Goal: Task Accomplishment & Management: Complete application form

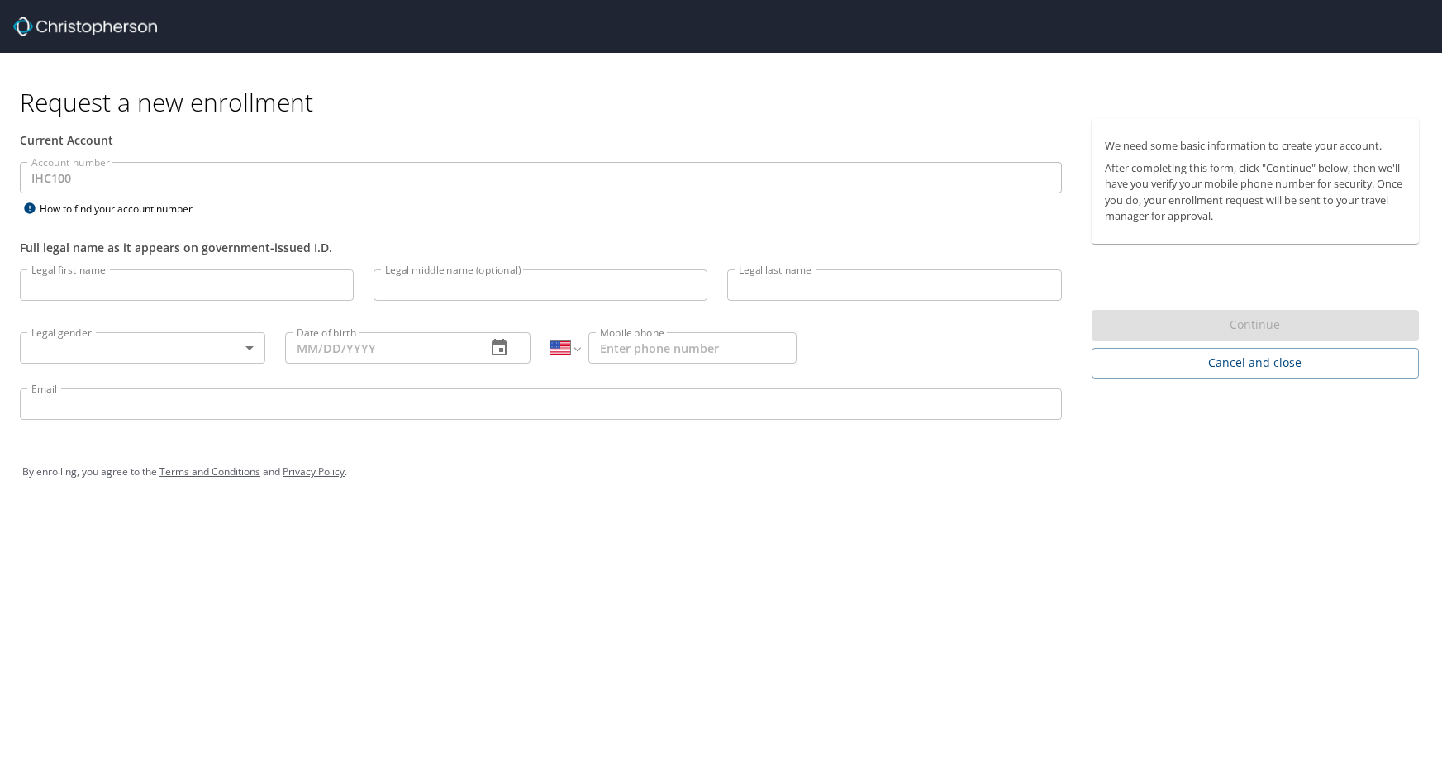
select select "US"
click at [67, 305] on p at bounding box center [187, 303] width 334 height 5
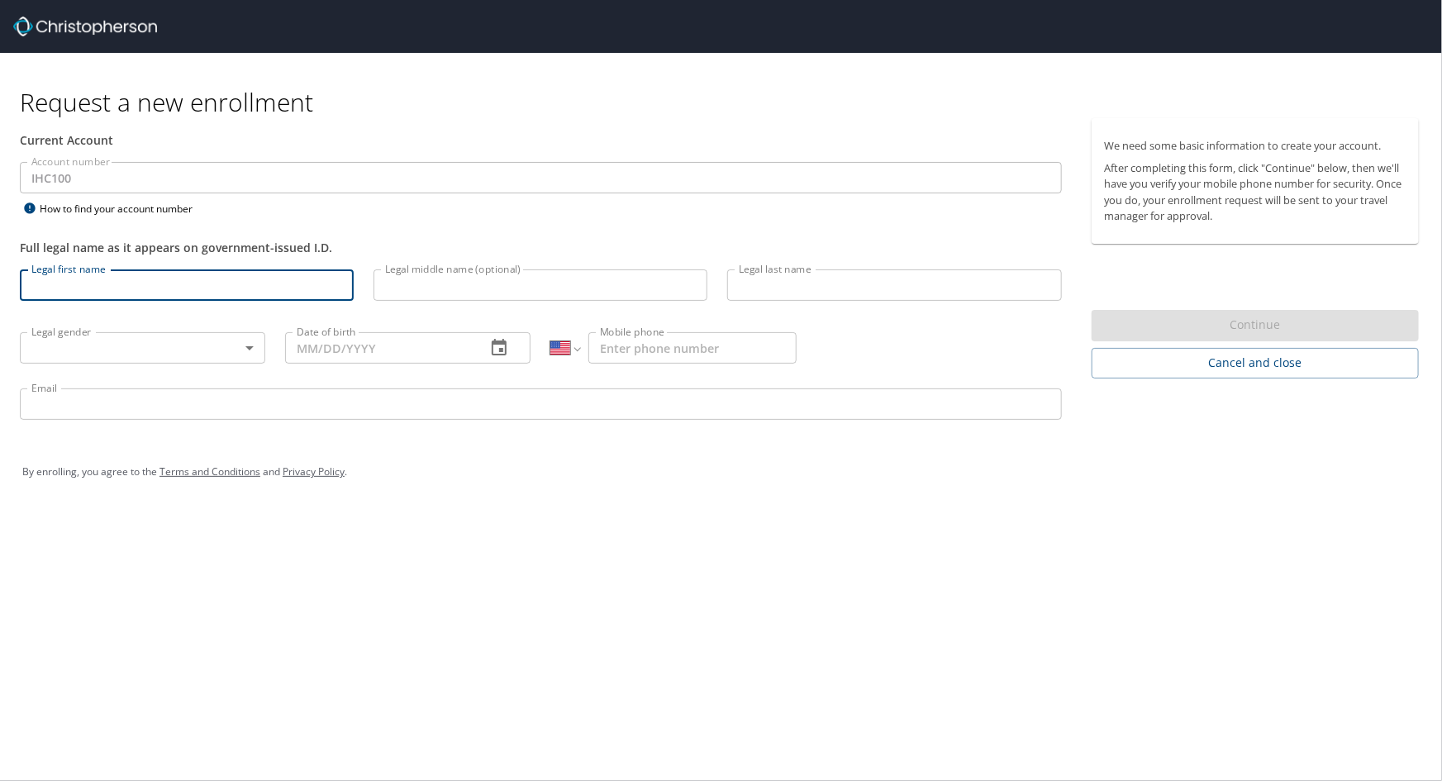
click at [75, 276] on input "Legal first name" at bounding box center [187, 284] width 334 height 31
type input "[PERSON_NAME]"
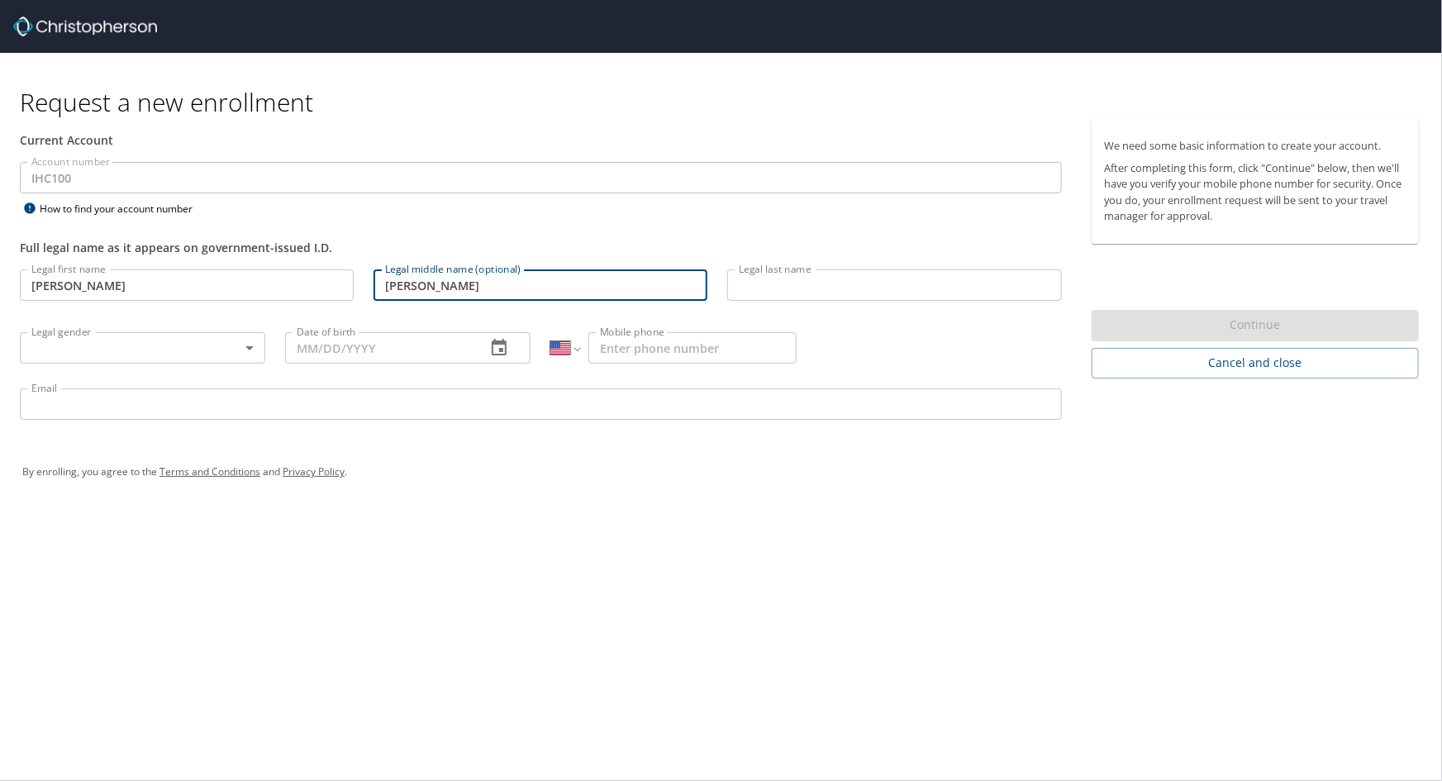
type input "[PERSON_NAME]"
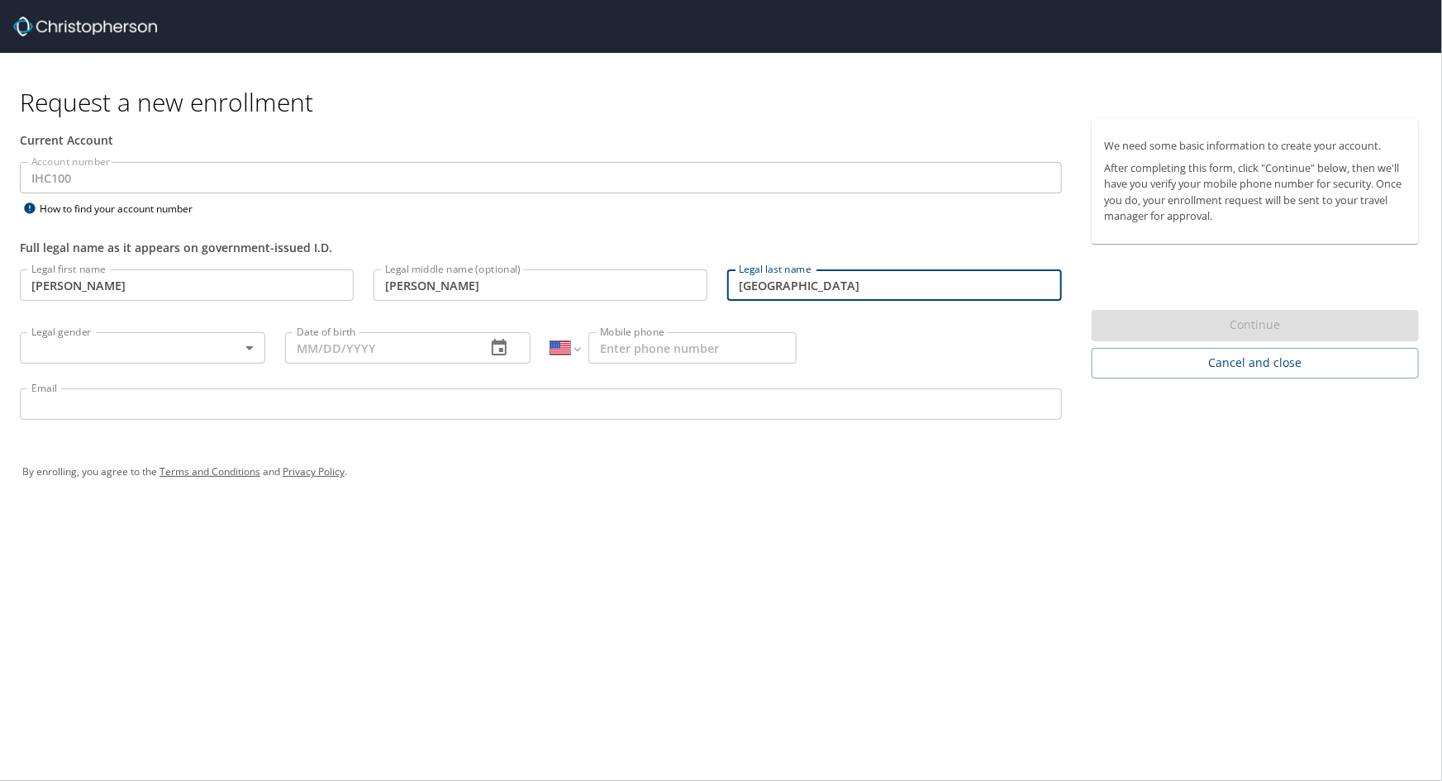
type input "[GEOGRAPHIC_DATA]"
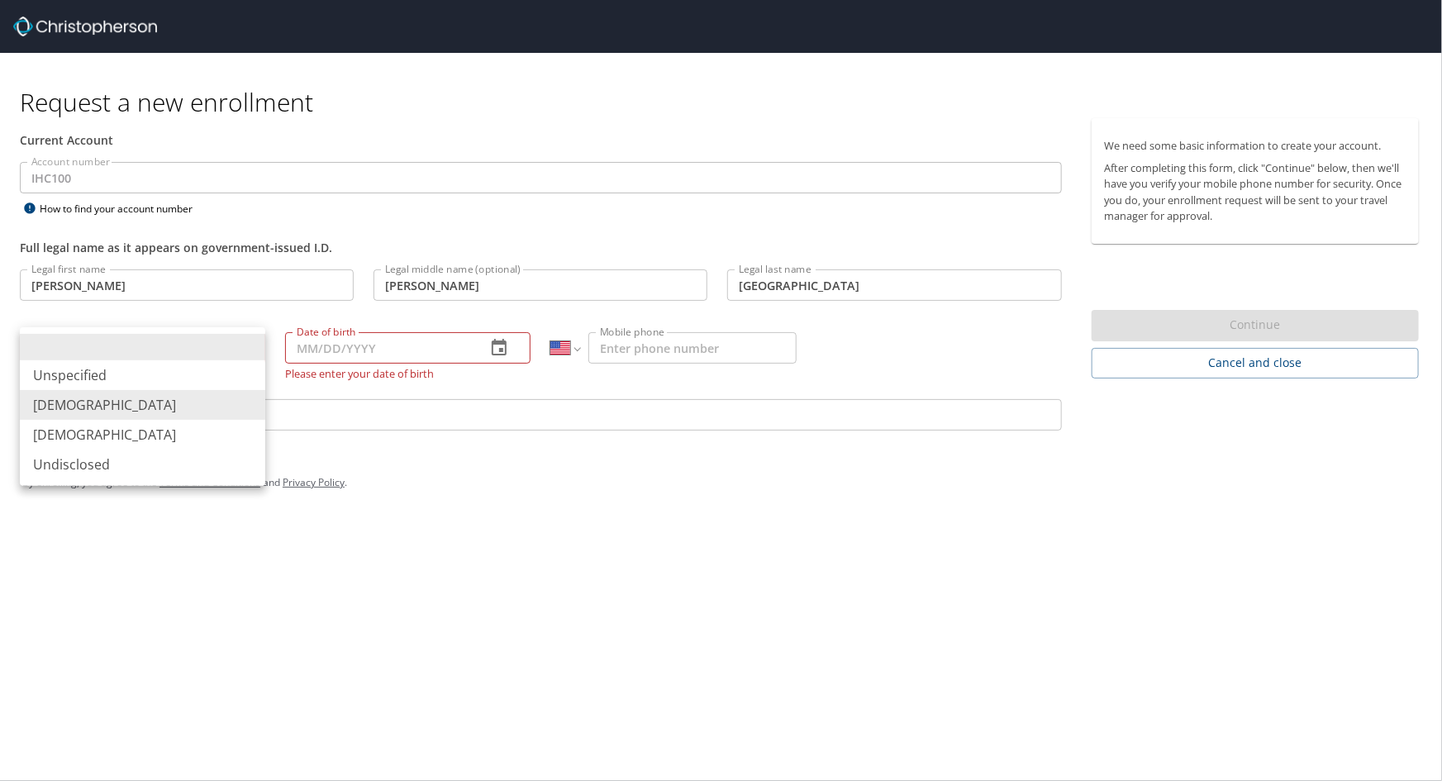
type input "[DEMOGRAPHIC_DATA]"
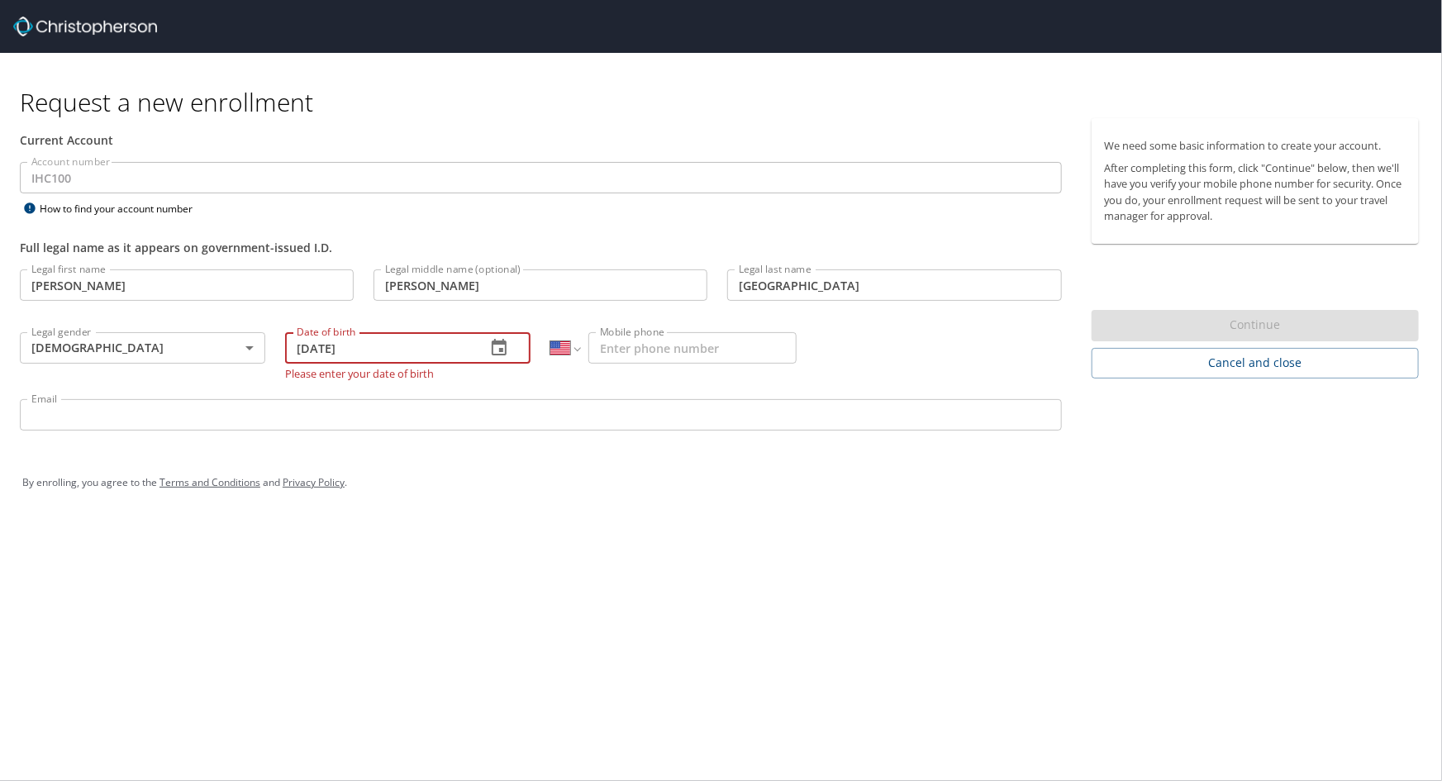
type input "[DATE]"
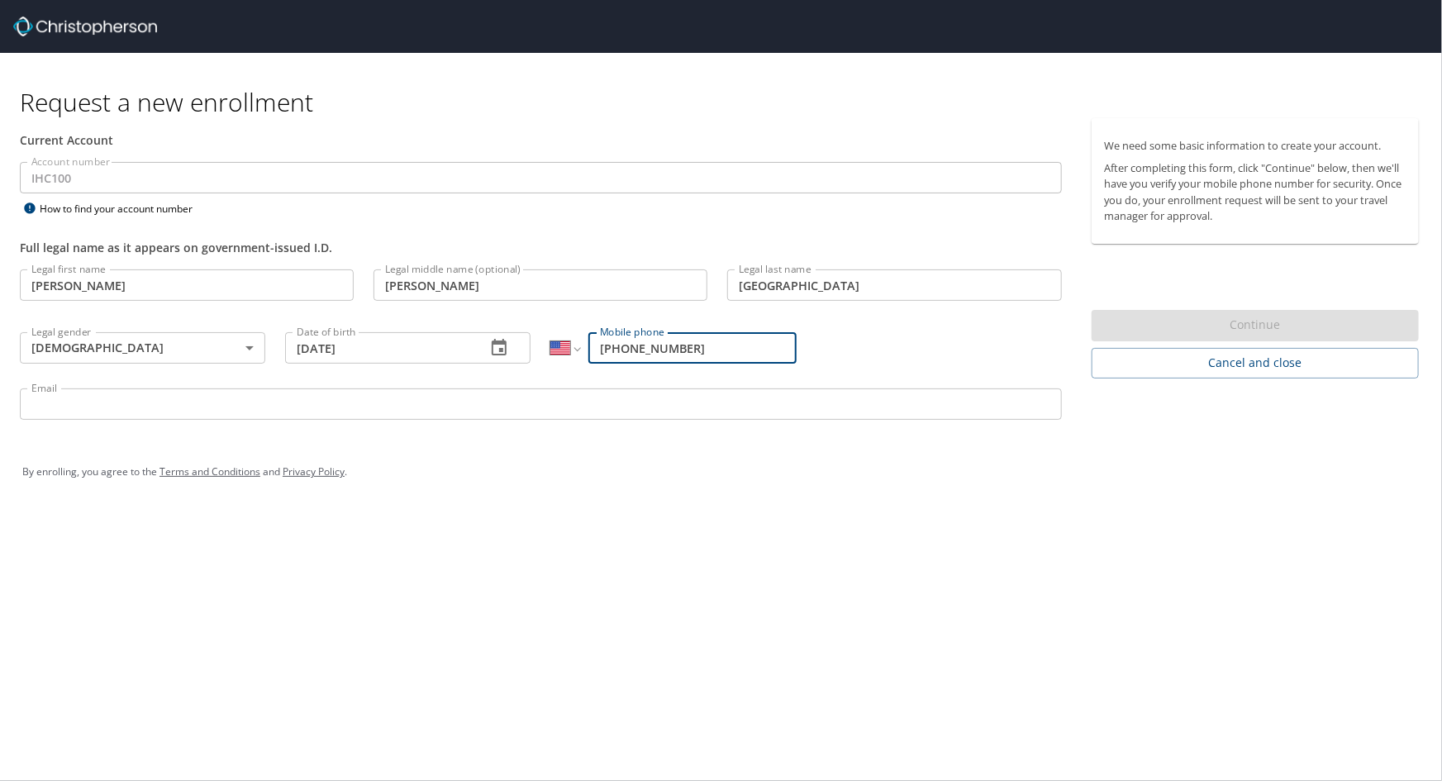
type input "[PHONE_NUMBER]"
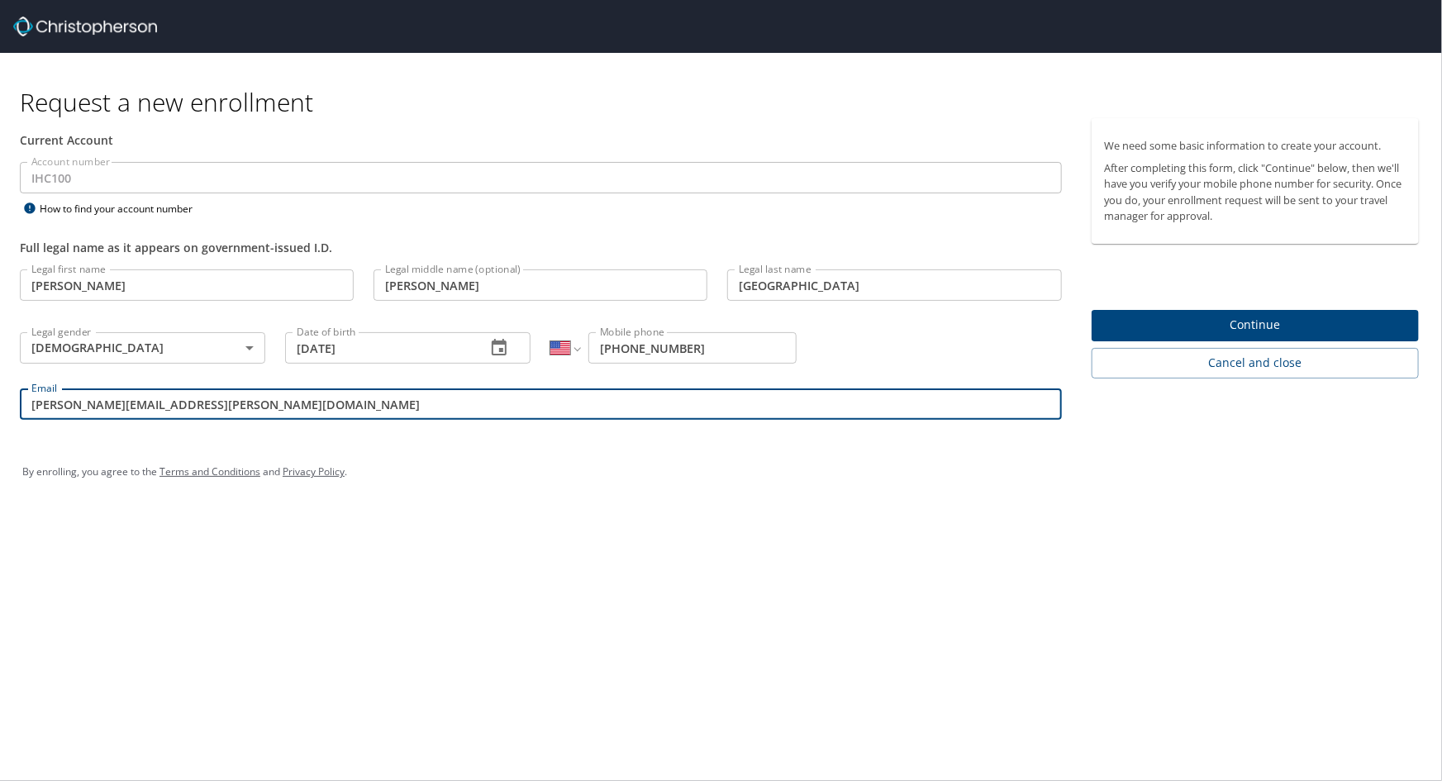
type input "[PERSON_NAME][EMAIL_ADDRESS][PERSON_NAME][DOMAIN_NAME]"
click at [1229, 316] on span "Continue" at bounding box center [1255, 325] width 301 height 21
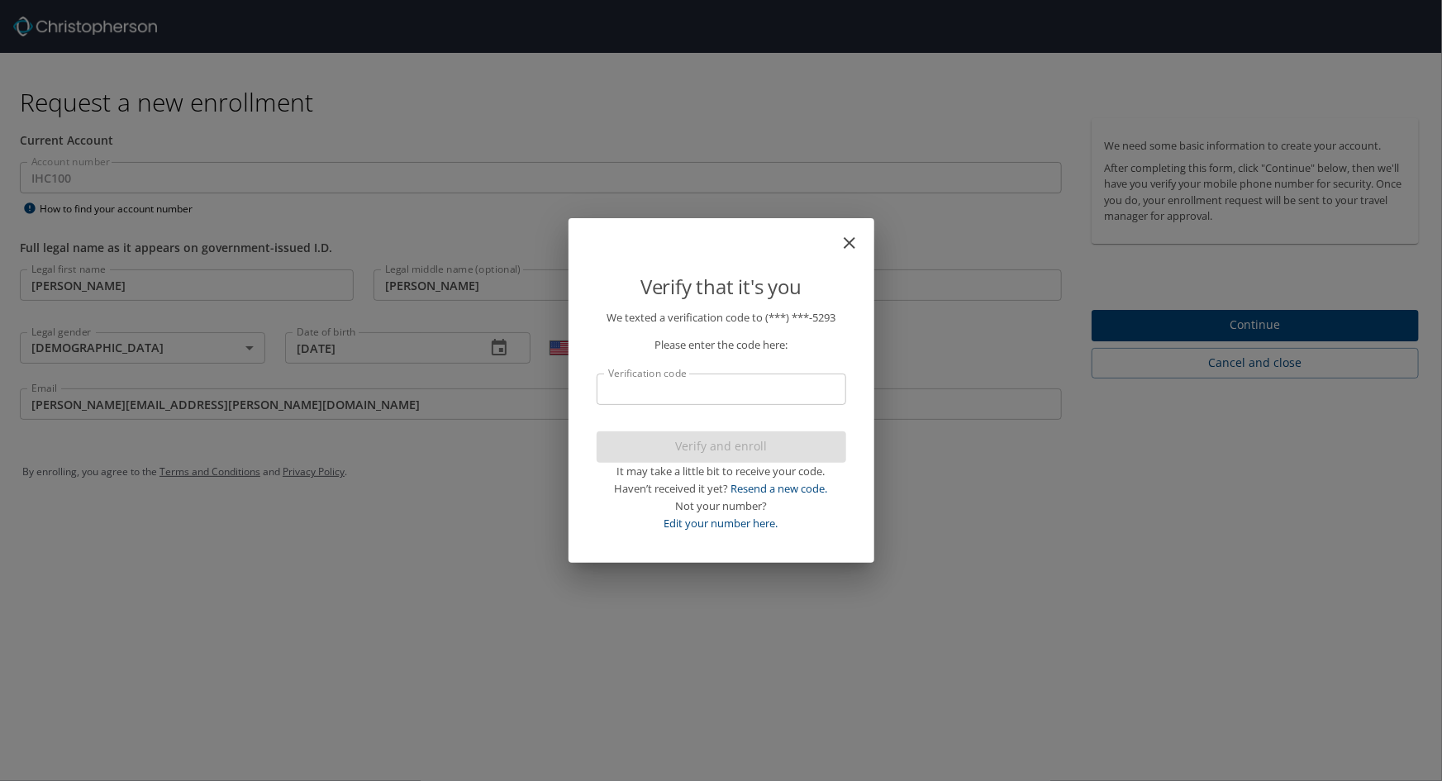
click at [621, 390] on input "Verification code" at bounding box center [722, 388] width 250 height 31
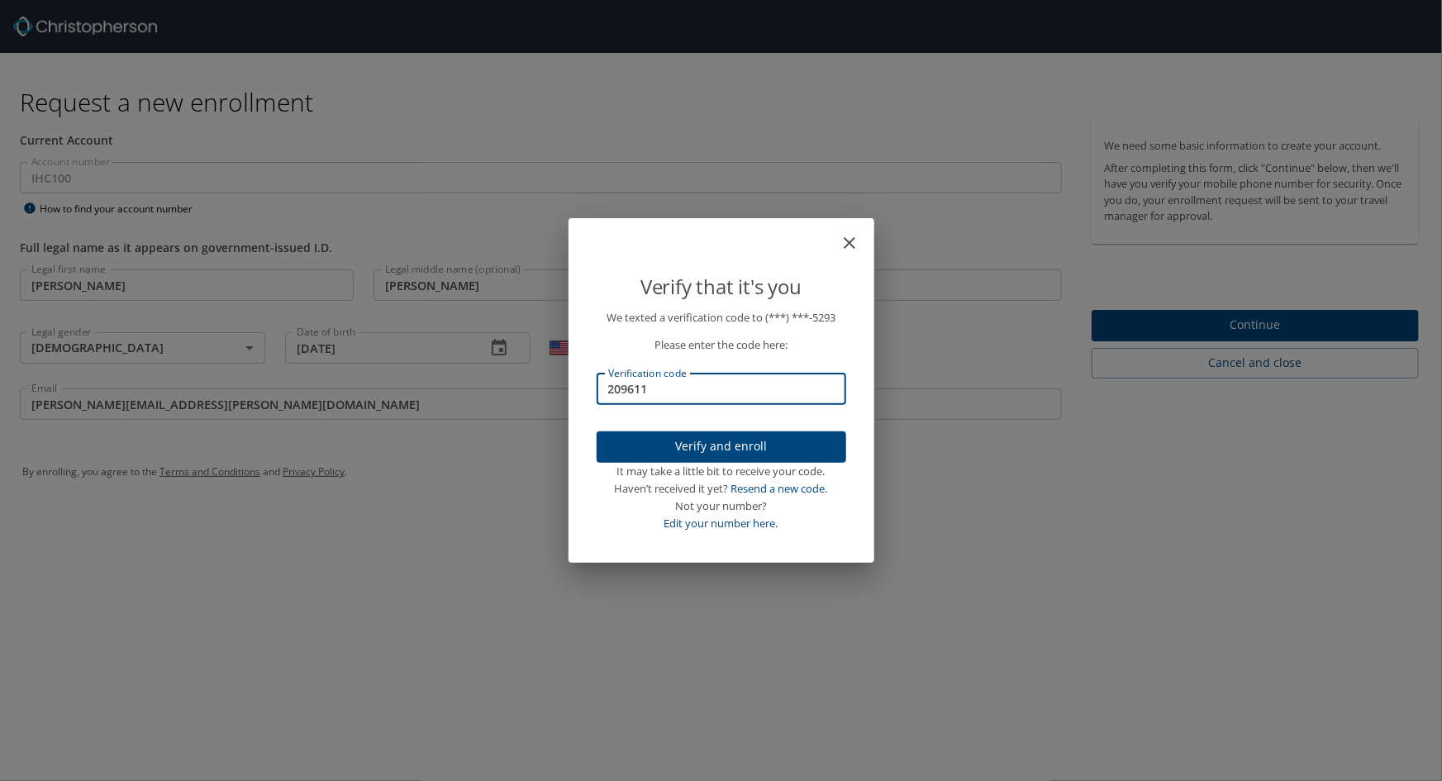
type input "209611"
click at [670, 433] on button "Verify and enroll" at bounding box center [722, 447] width 250 height 32
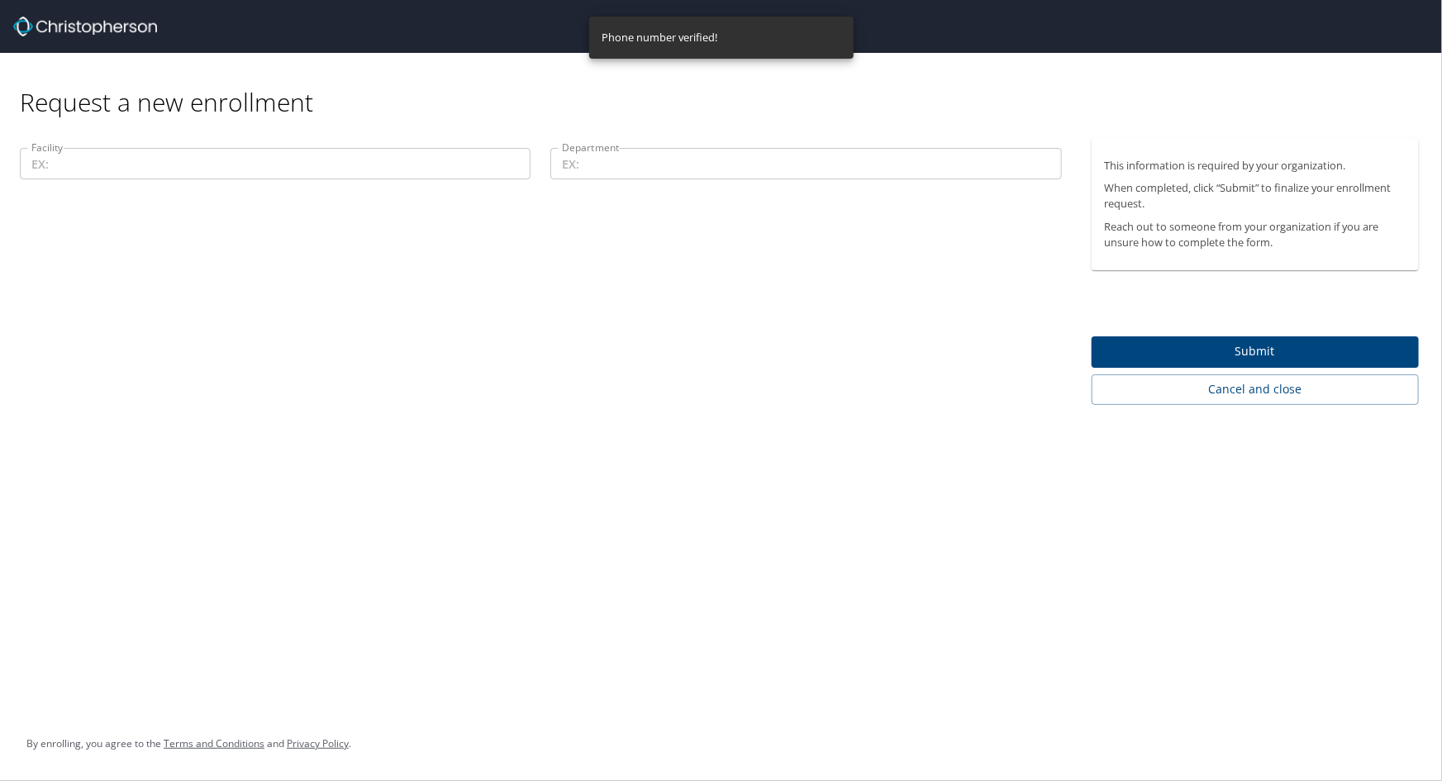
click at [165, 164] on input "Facility" at bounding box center [275, 163] width 511 height 31
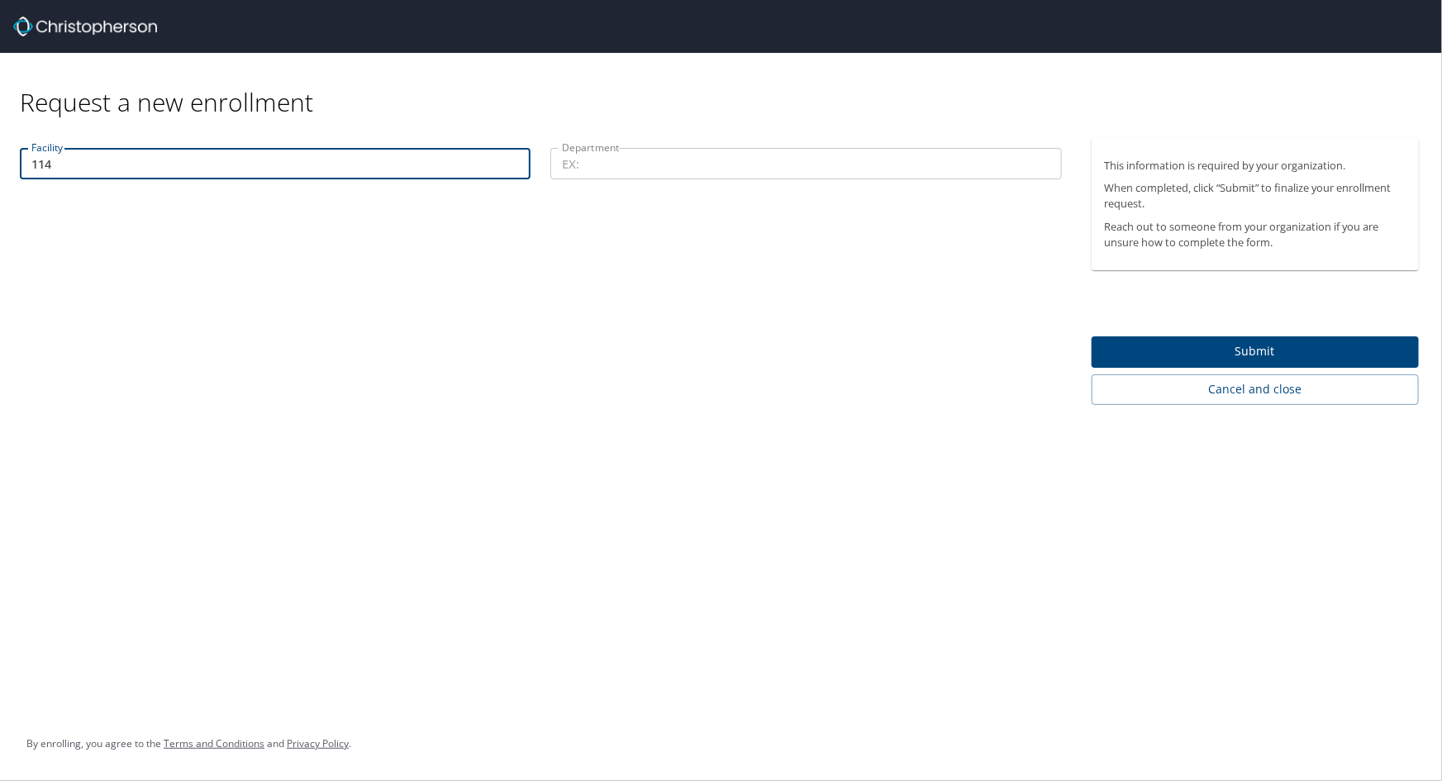
type input "114"
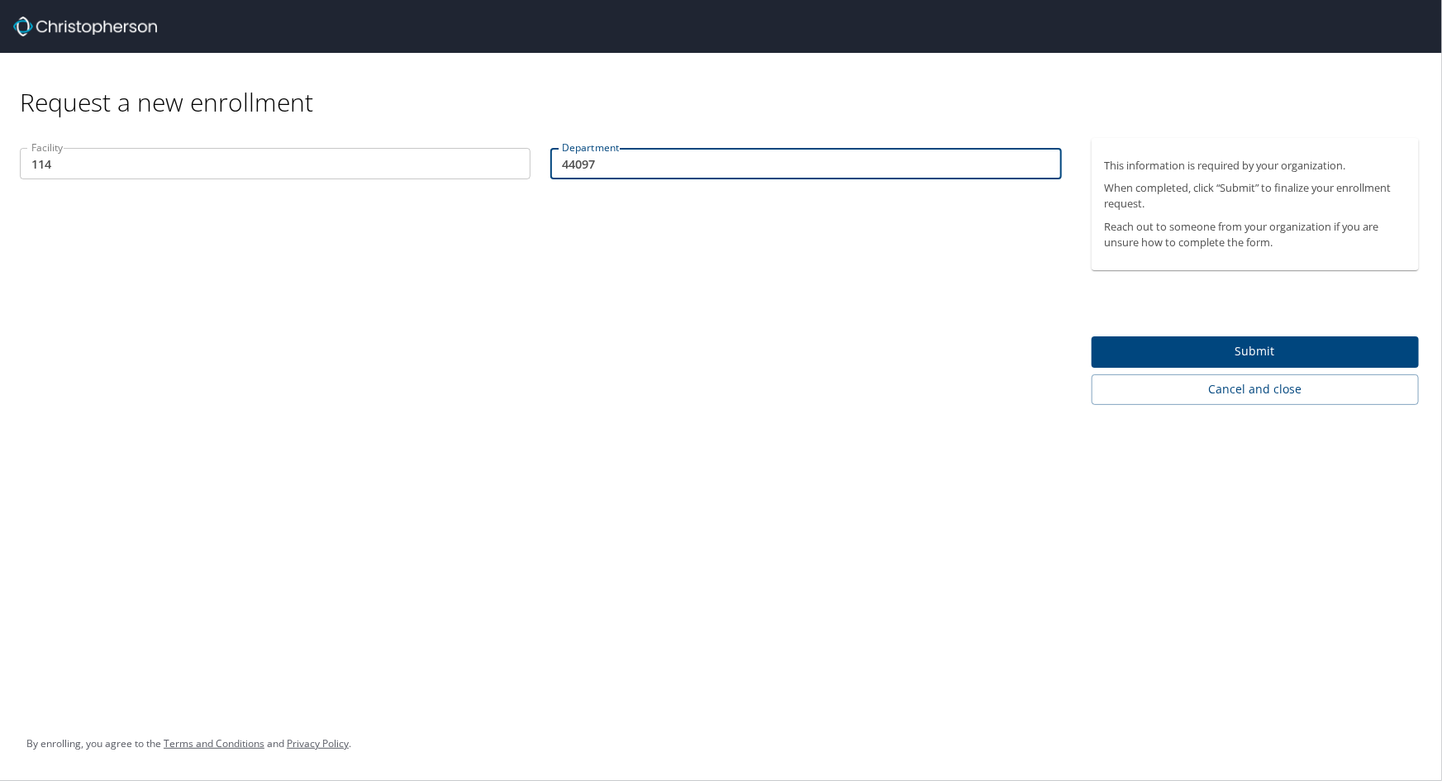
type input "44097"
click at [1175, 343] on span "Submit" at bounding box center [1255, 351] width 301 height 21
